Goal: Information Seeking & Learning: Check status

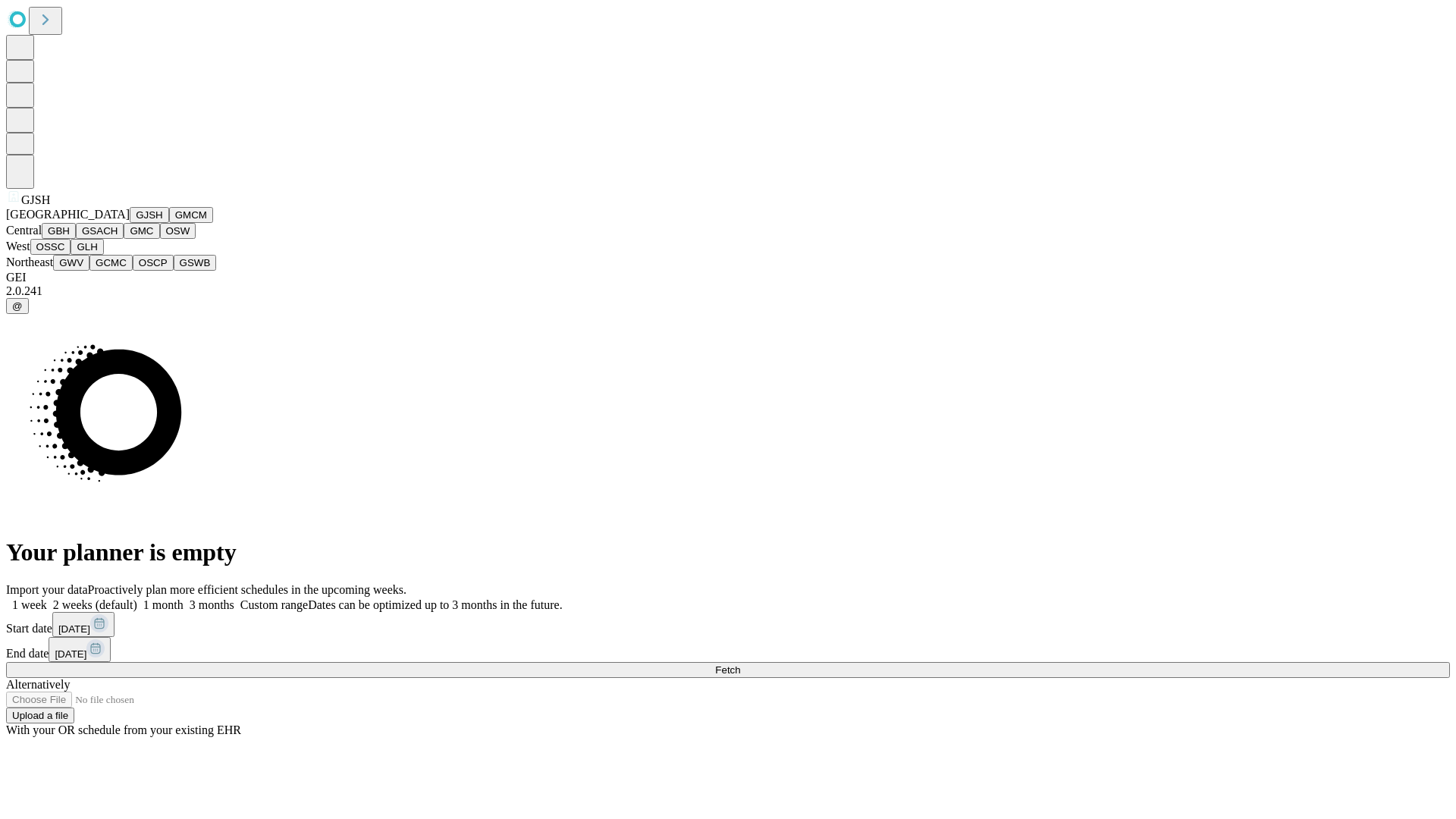
click at [130, 223] on button "GJSH" at bounding box center [149, 214] width 39 height 16
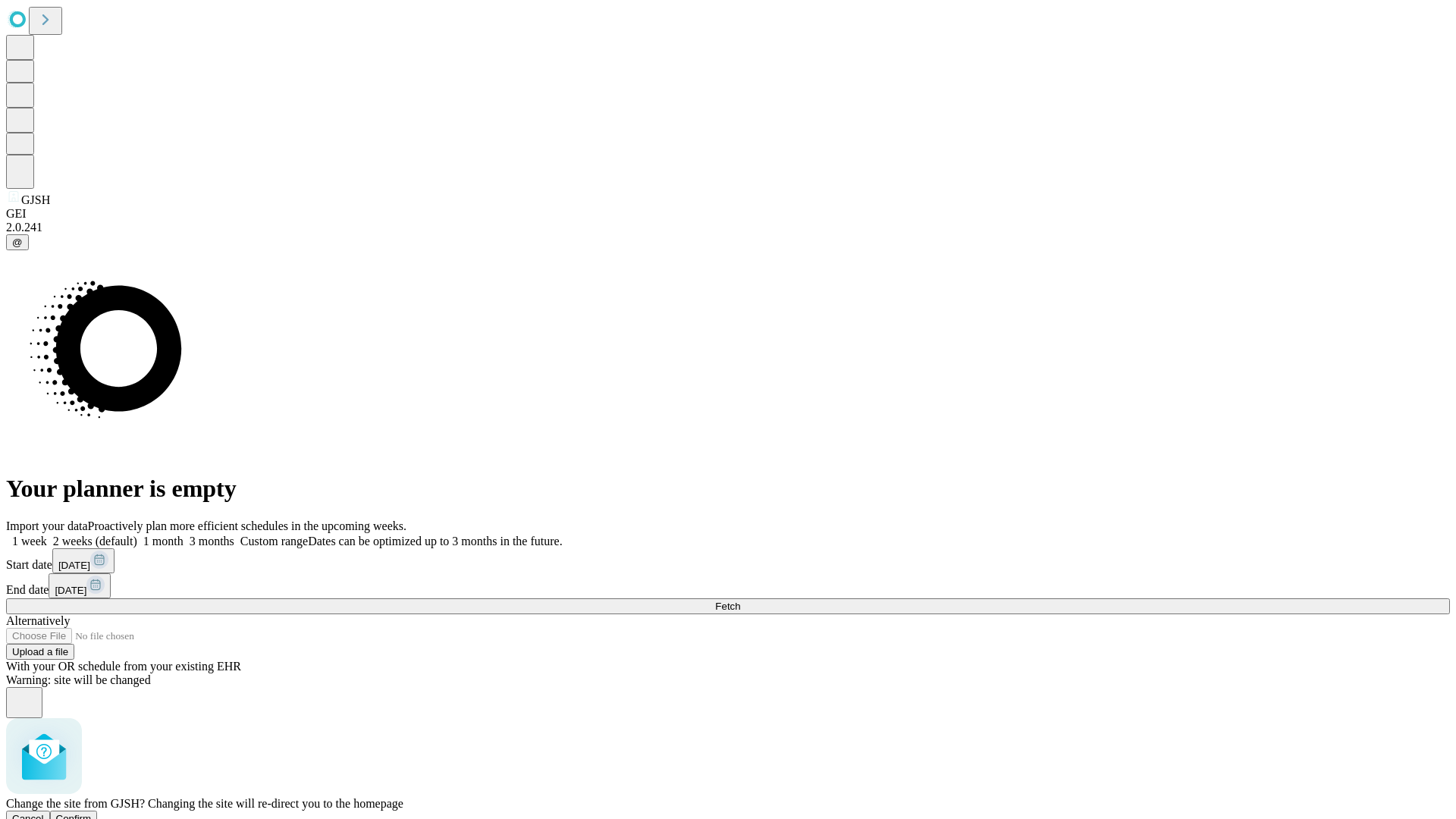
click at [91, 812] on span "Confirm" at bounding box center [74, 818] width 36 height 12
click at [47, 534] on label "1 week" at bounding box center [26, 541] width 41 height 13
click at [740, 601] on span "Fetch" at bounding box center [728, 606] width 25 height 12
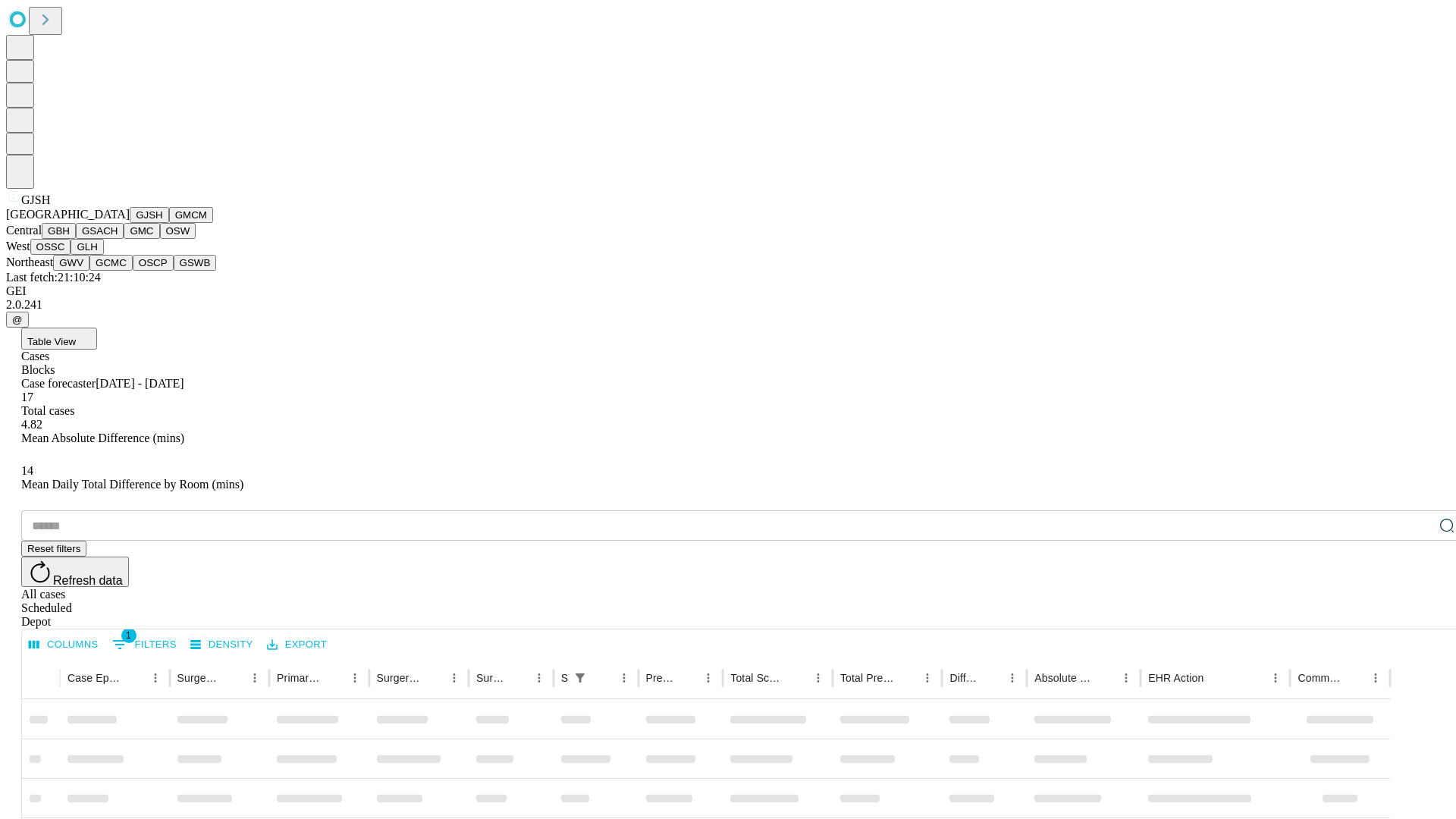
click at [169, 223] on button "GMCM" at bounding box center [191, 214] width 44 height 16
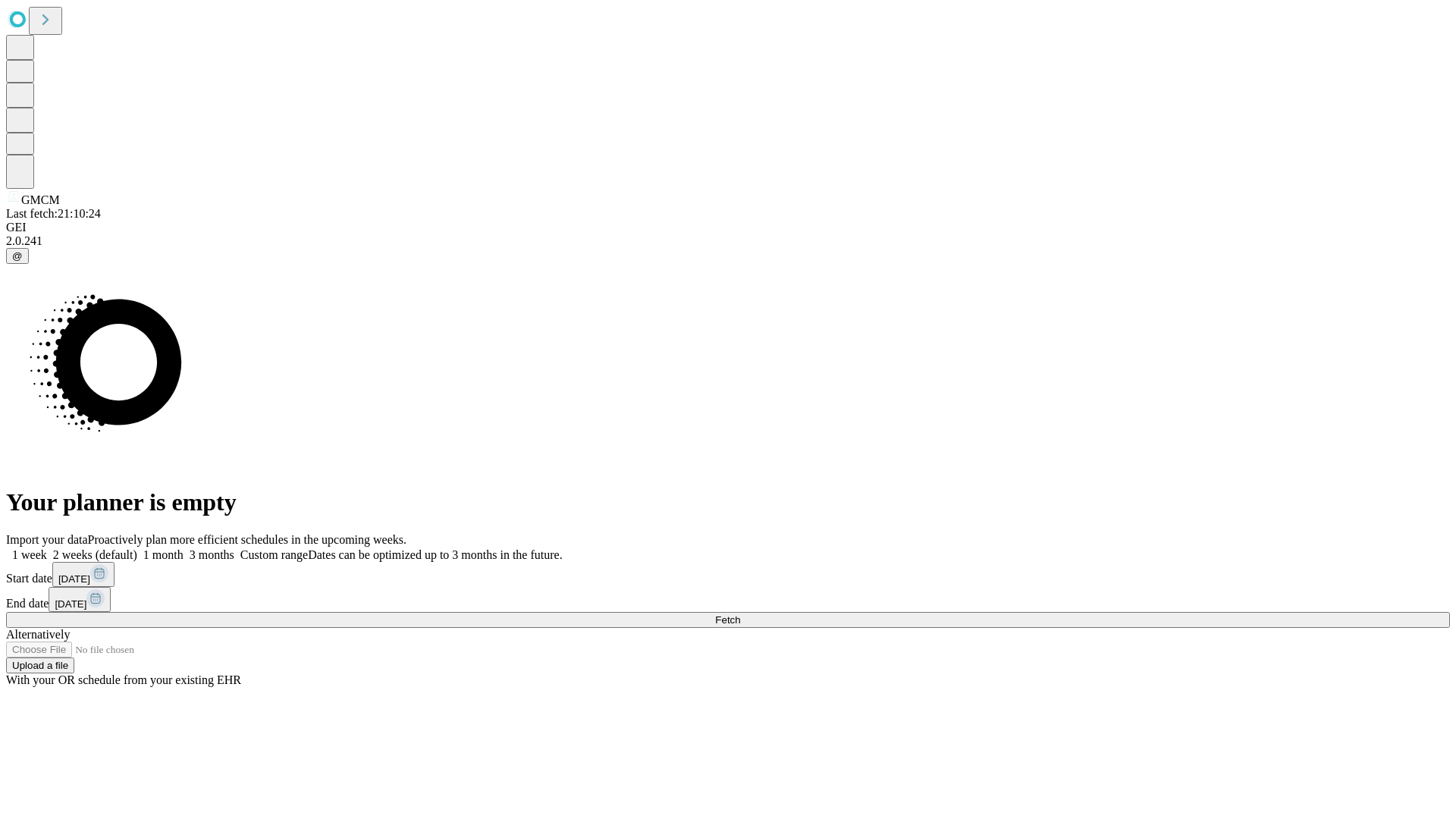
click at [47, 548] on label "1 week" at bounding box center [26, 555] width 41 height 13
click at [740, 614] on span "Fetch" at bounding box center [728, 620] width 25 height 12
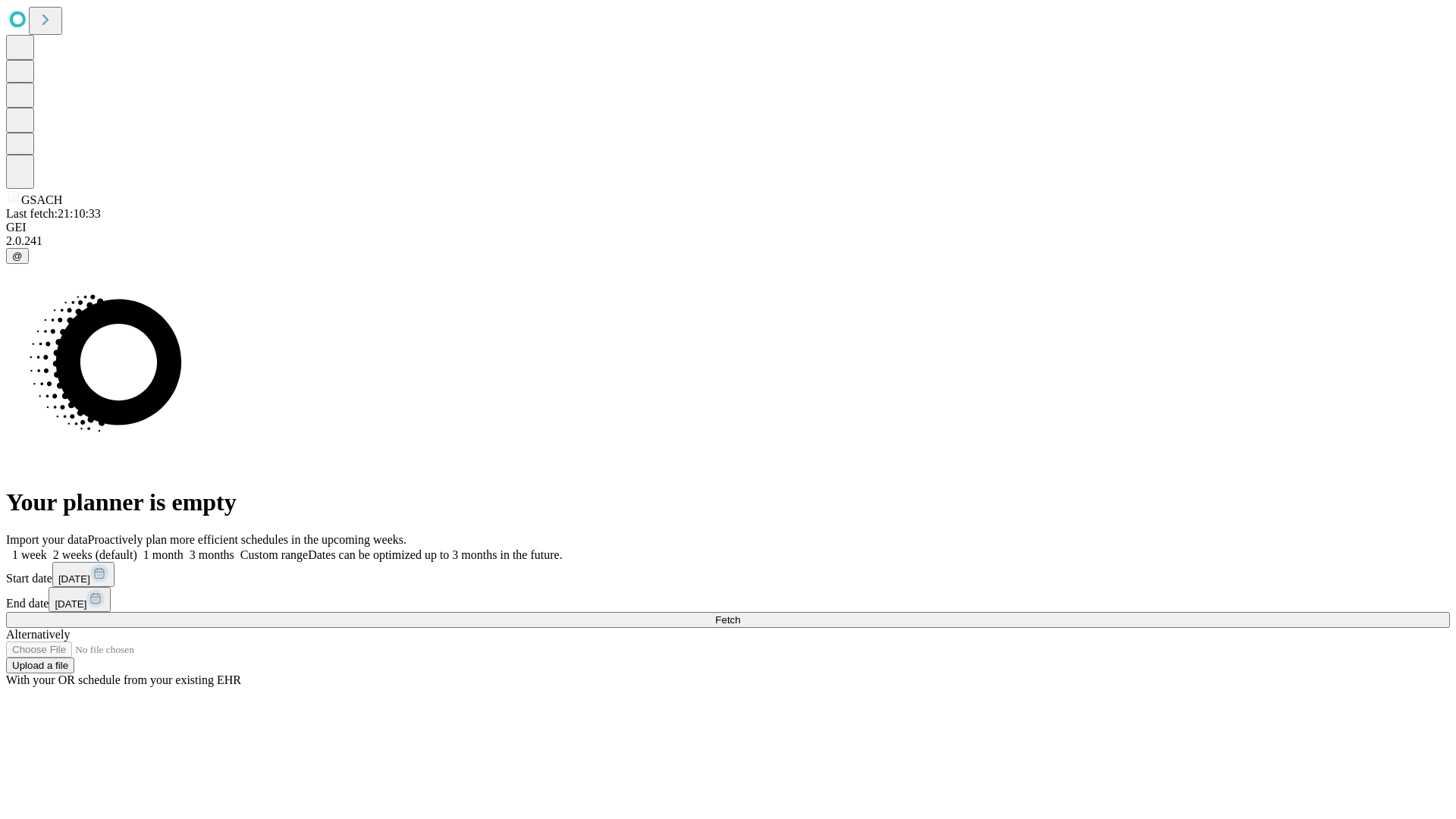
click at [740, 614] on span "Fetch" at bounding box center [728, 620] width 25 height 12
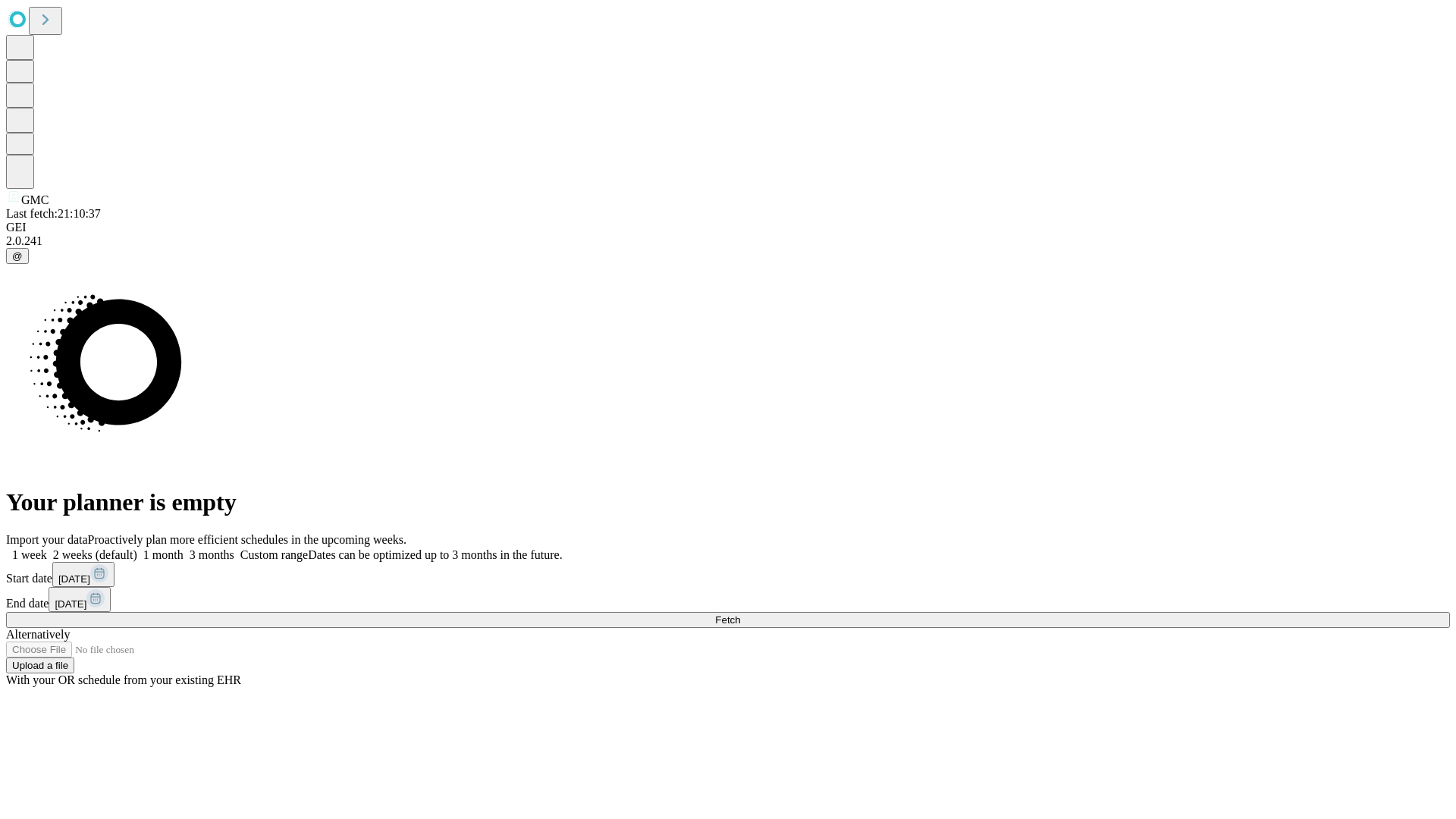
click at [47, 548] on label "1 week" at bounding box center [26, 555] width 41 height 13
click at [740, 614] on span "Fetch" at bounding box center [728, 620] width 25 height 12
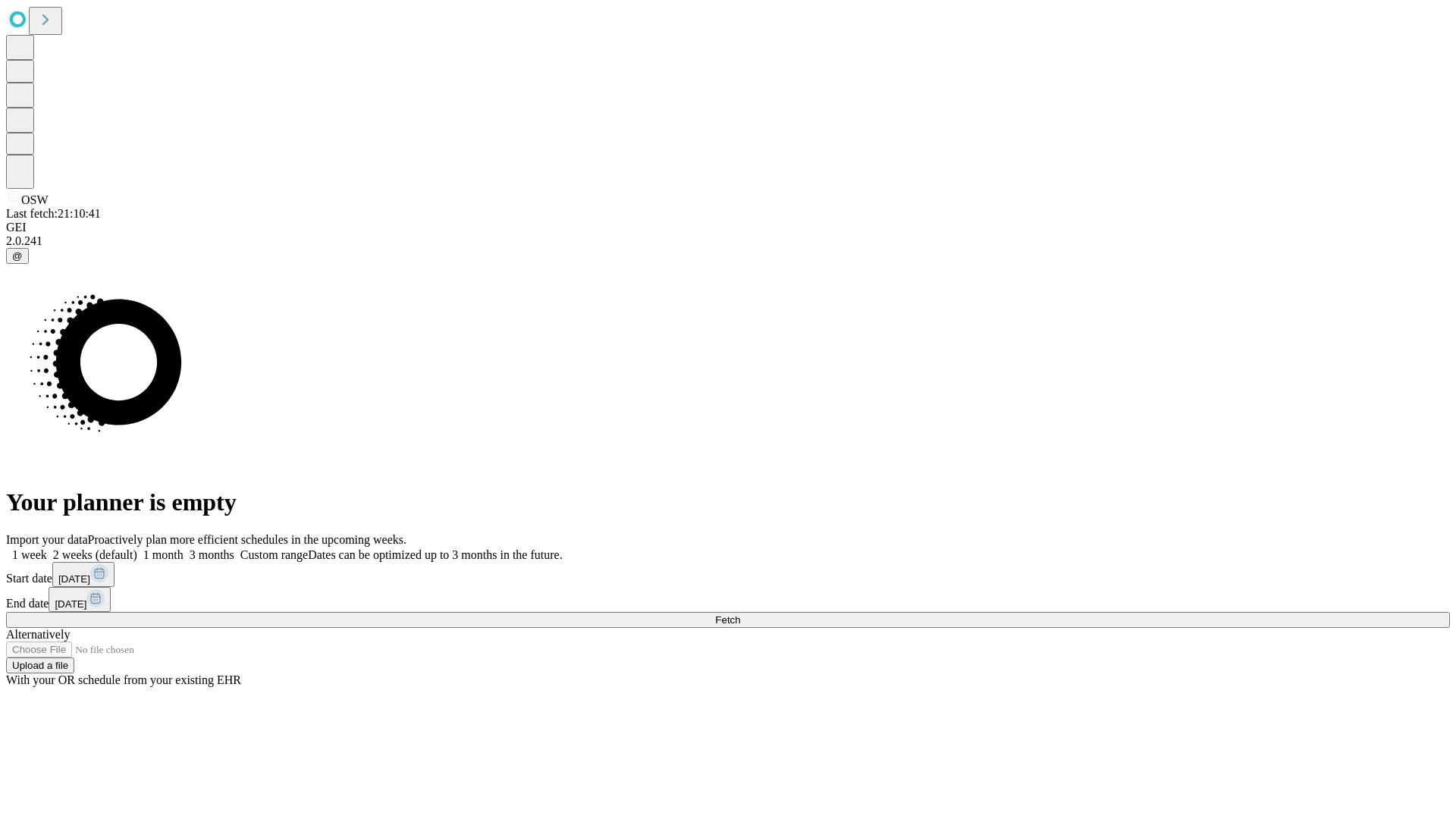
click at [47, 548] on label "1 week" at bounding box center [26, 555] width 41 height 13
click at [740, 614] on span "Fetch" at bounding box center [728, 620] width 25 height 12
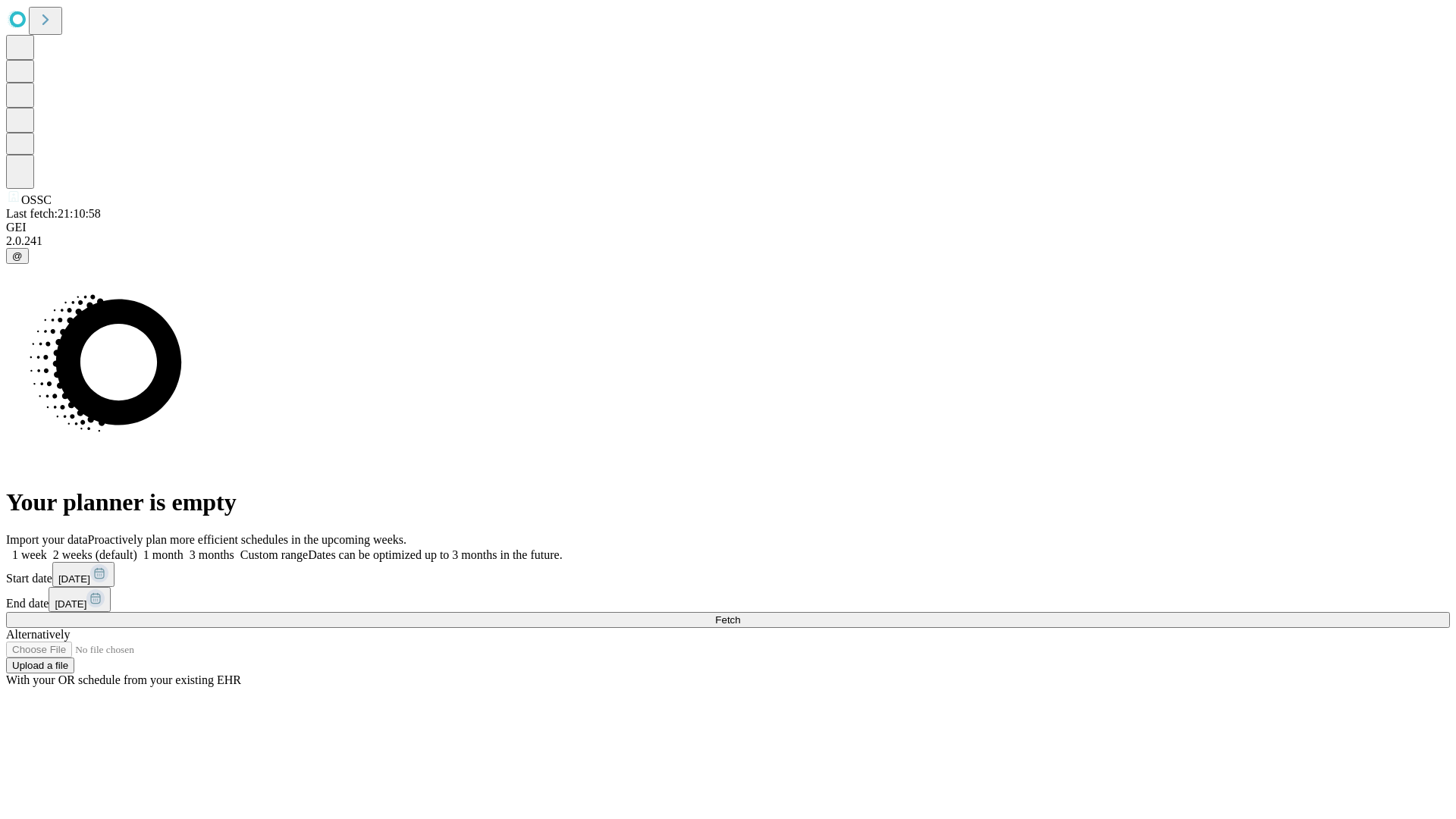
click at [47, 548] on label "1 week" at bounding box center [26, 555] width 41 height 13
click at [740, 614] on span "Fetch" at bounding box center [728, 620] width 25 height 12
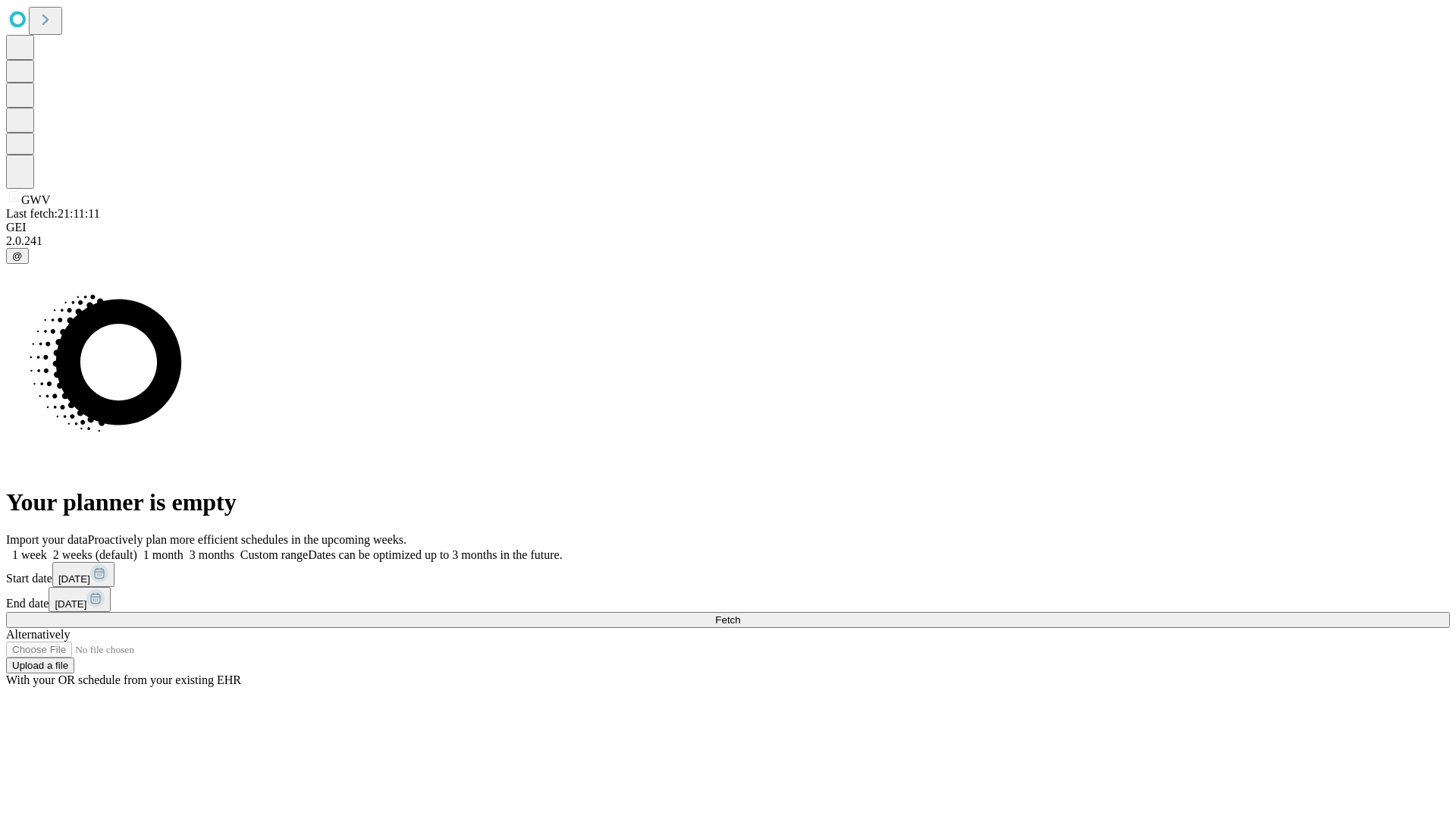
click at [47, 548] on label "1 week" at bounding box center [26, 555] width 41 height 13
click at [740, 614] on span "Fetch" at bounding box center [728, 620] width 25 height 12
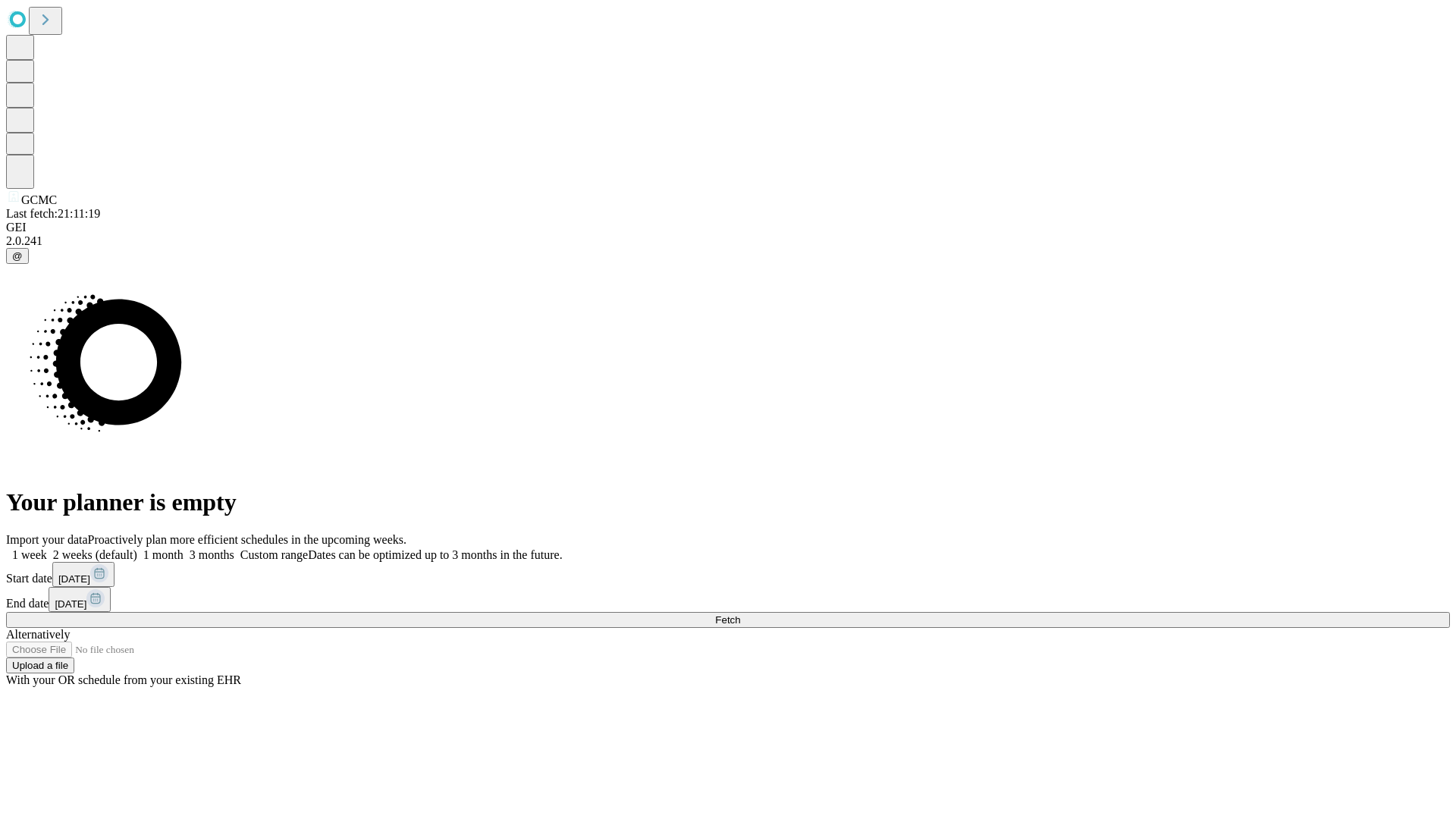
click at [47, 548] on label "1 week" at bounding box center [26, 555] width 41 height 13
click at [740, 614] on span "Fetch" at bounding box center [728, 620] width 25 height 12
